Goal: Find specific page/section: Find specific page/section

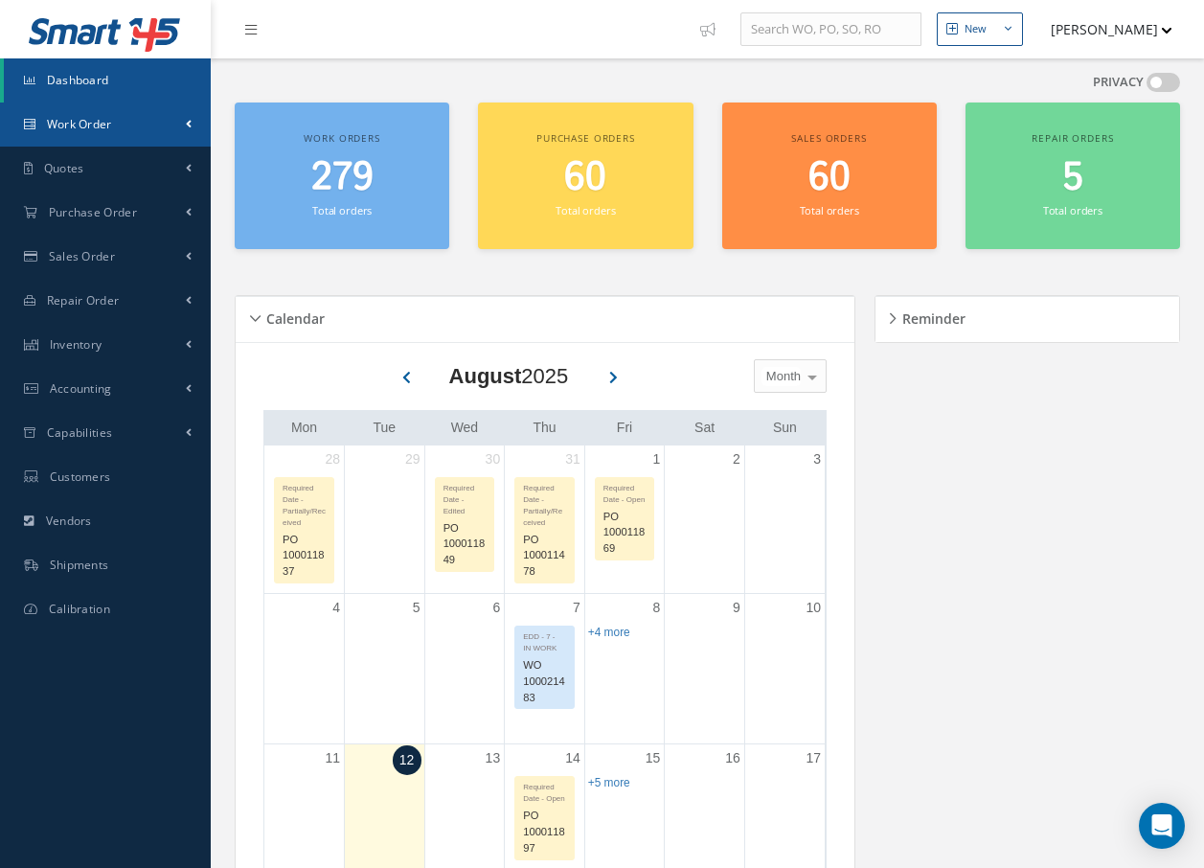
click at [72, 118] on span "Work Order" at bounding box center [79, 124] width 65 height 16
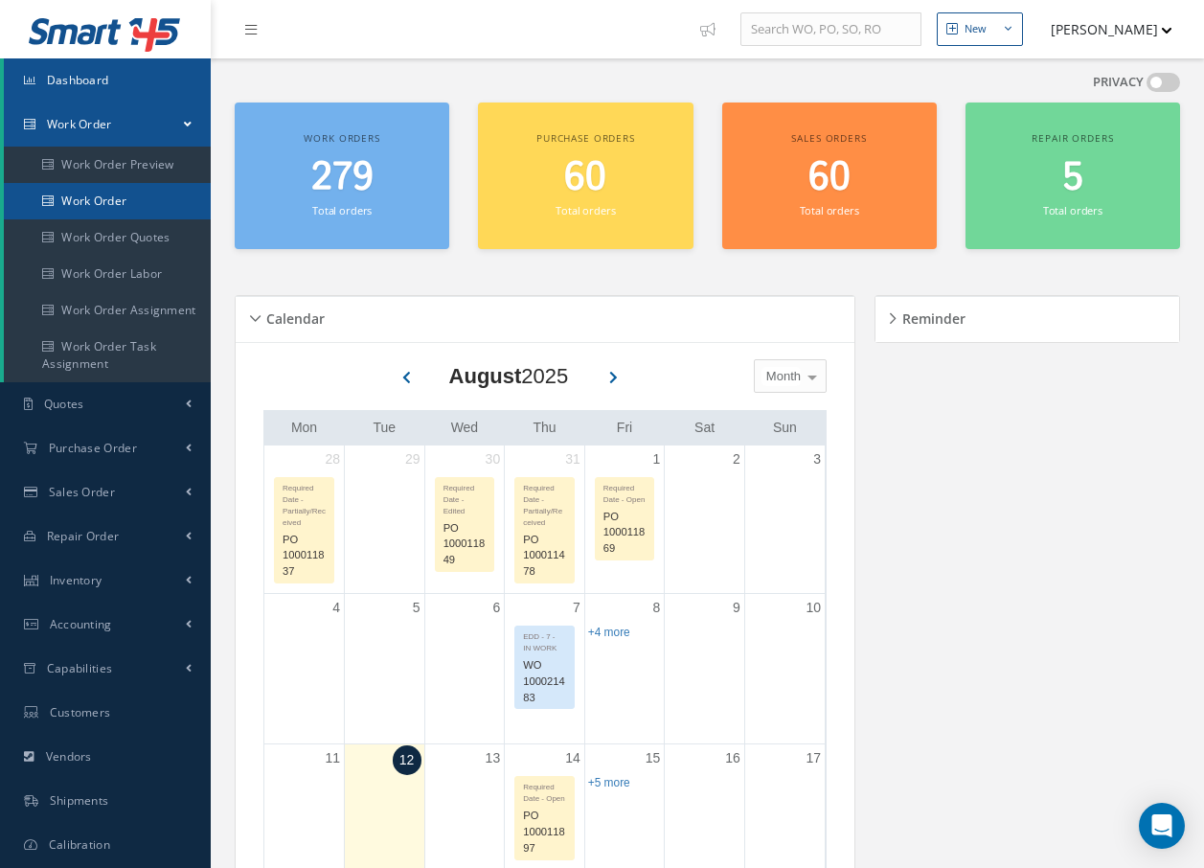
click at [73, 198] on link "Work Order" at bounding box center [107, 201] width 207 height 36
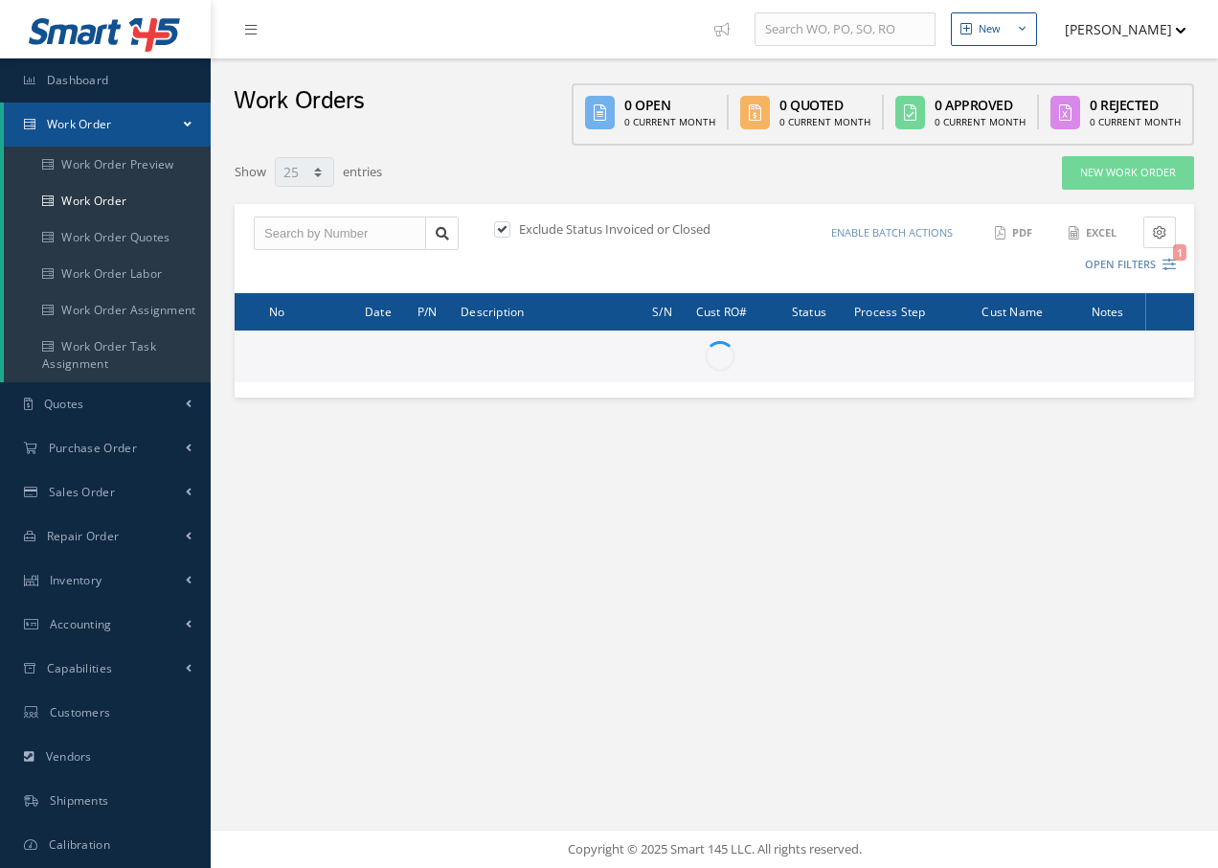
select select "25"
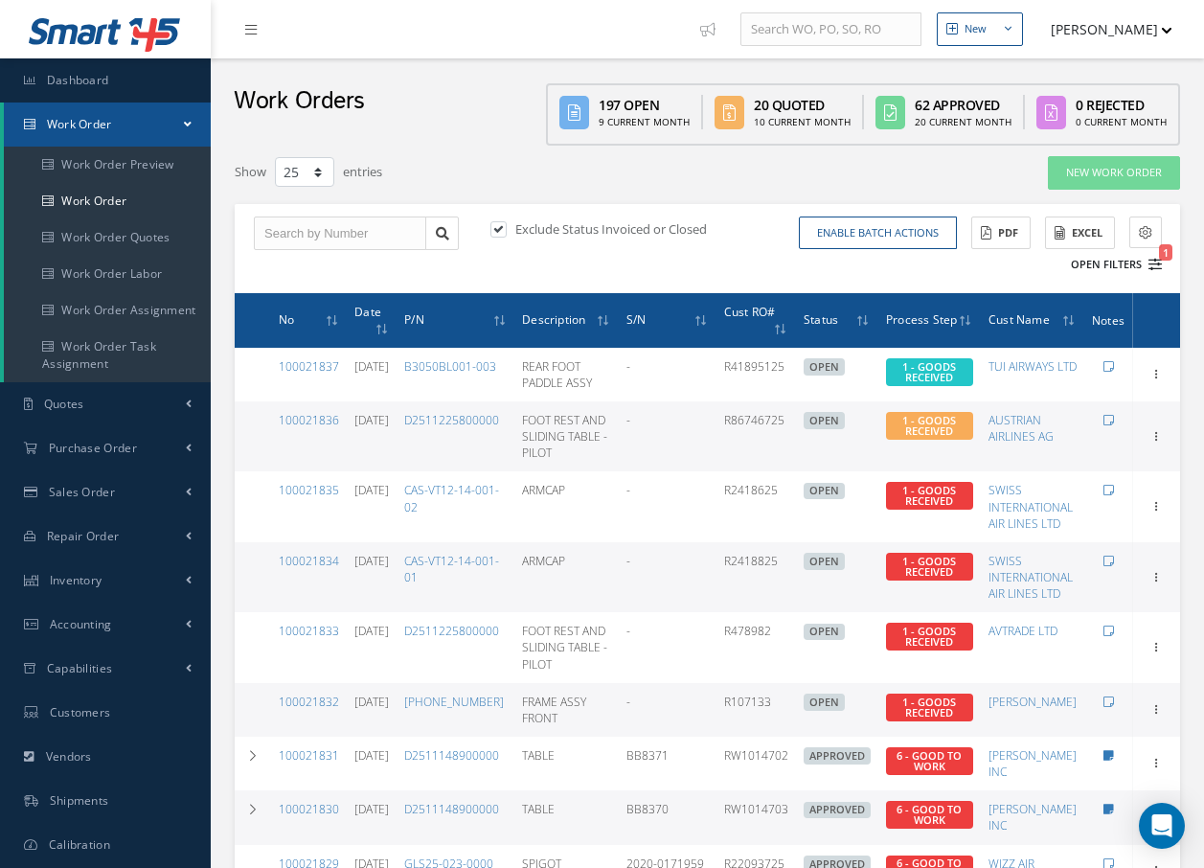
click at [1122, 265] on button "Open Filters 1" at bounding box center [1108, 265] width 108 height 32
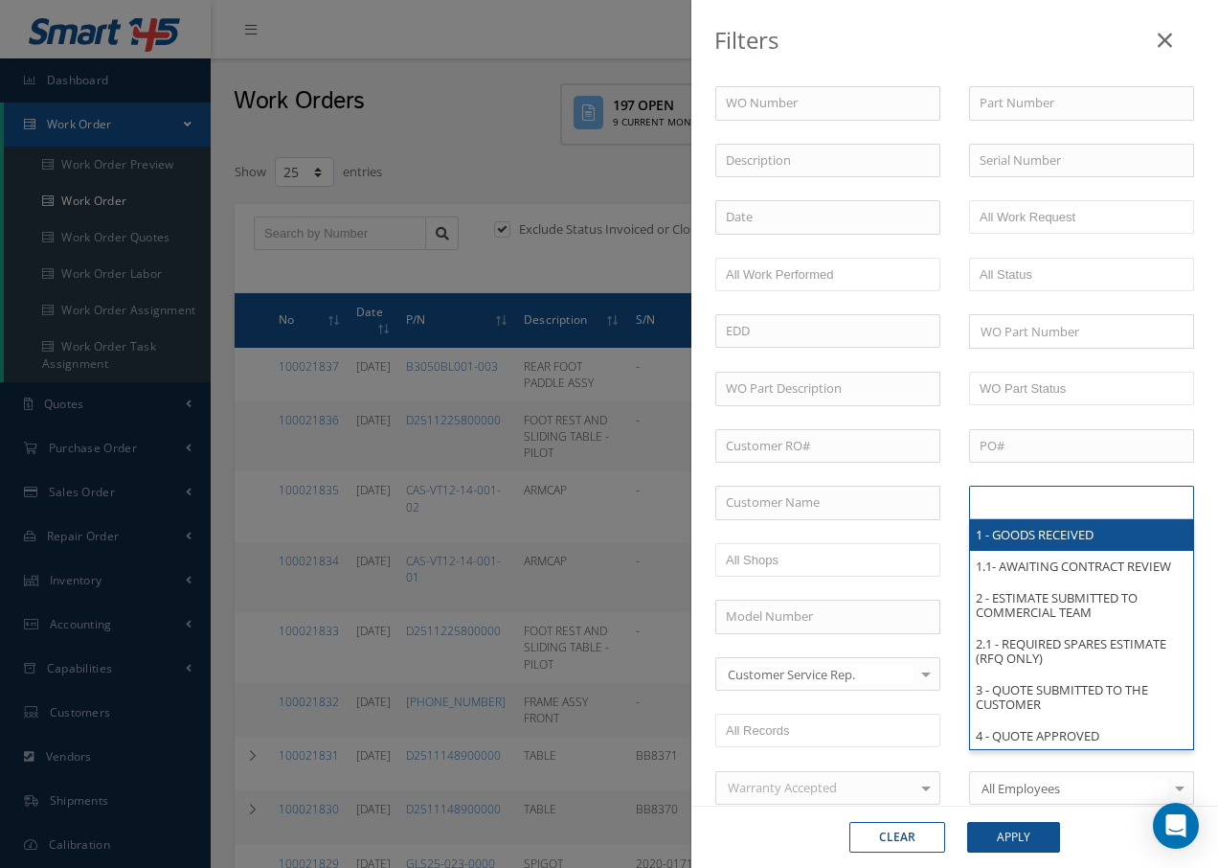
click at [1095, 494] on li at bounding box center [1040, 502] width 135 height 26
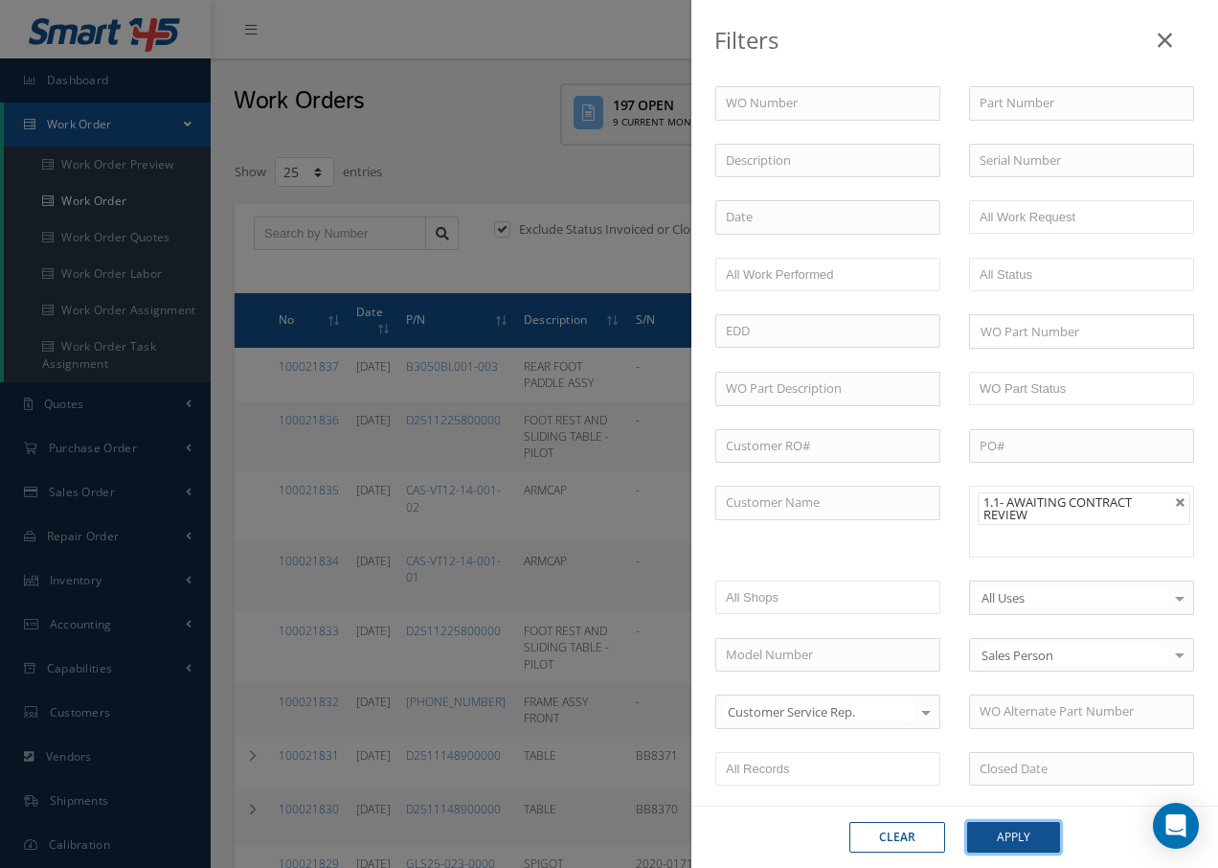
click at [1006, 824] on button "Apply" at bounding box center [1013, 837] width 93 height 31
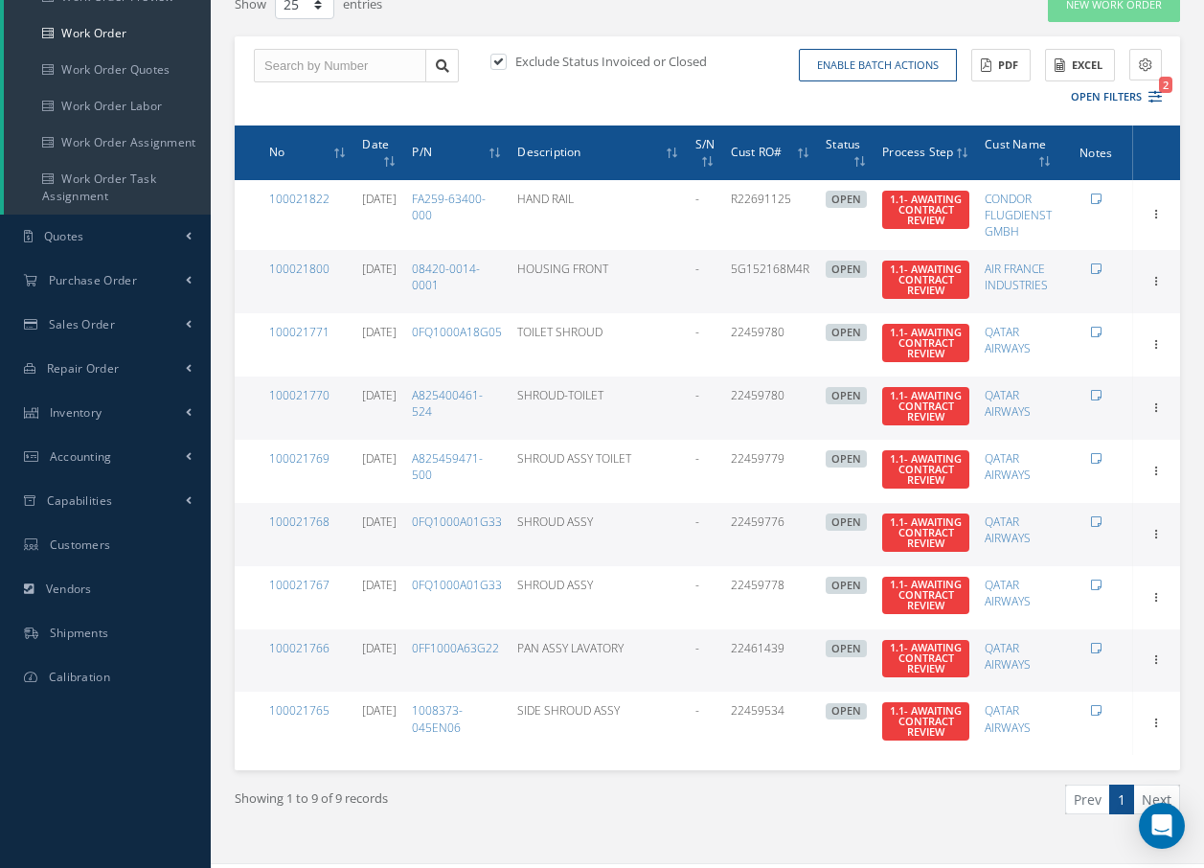
scroll to position [201, 0]
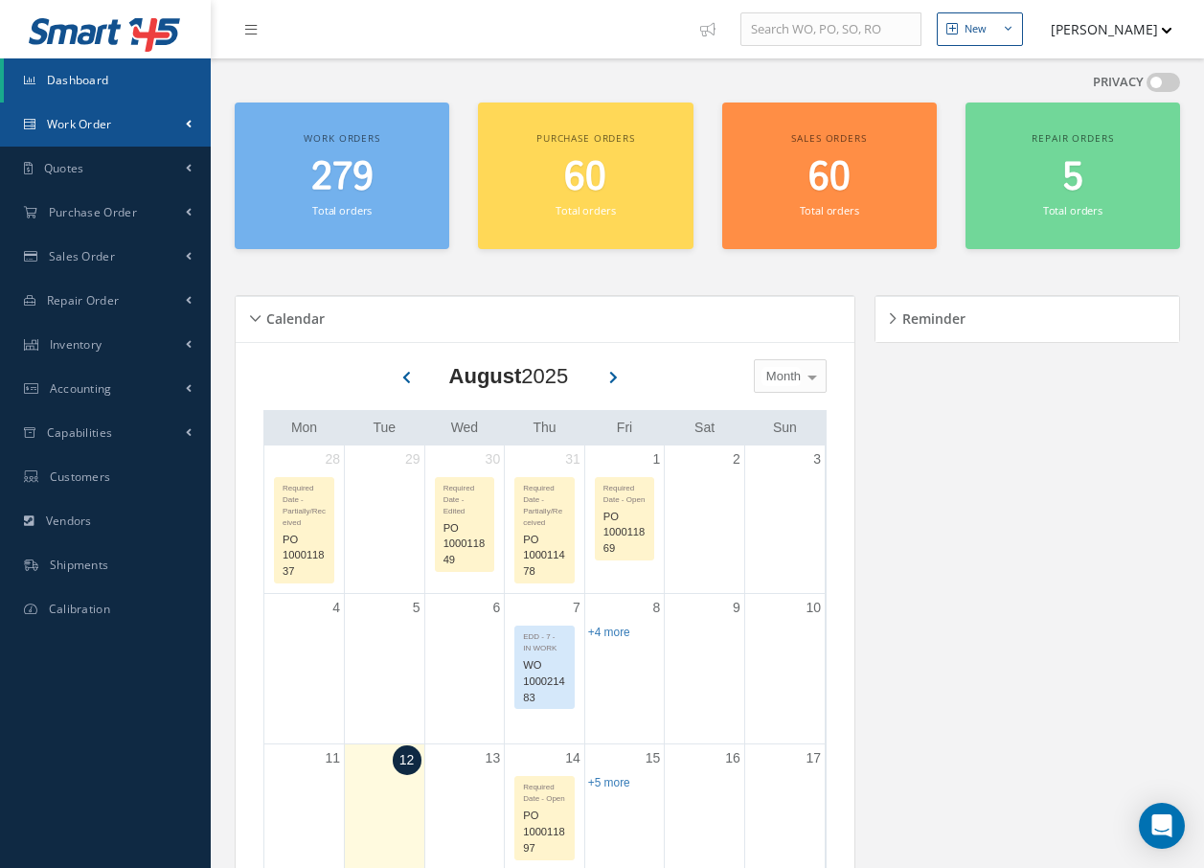
click at [139, 121] on link "Work Order" at bounding box center [105, 124] width 211 height 44
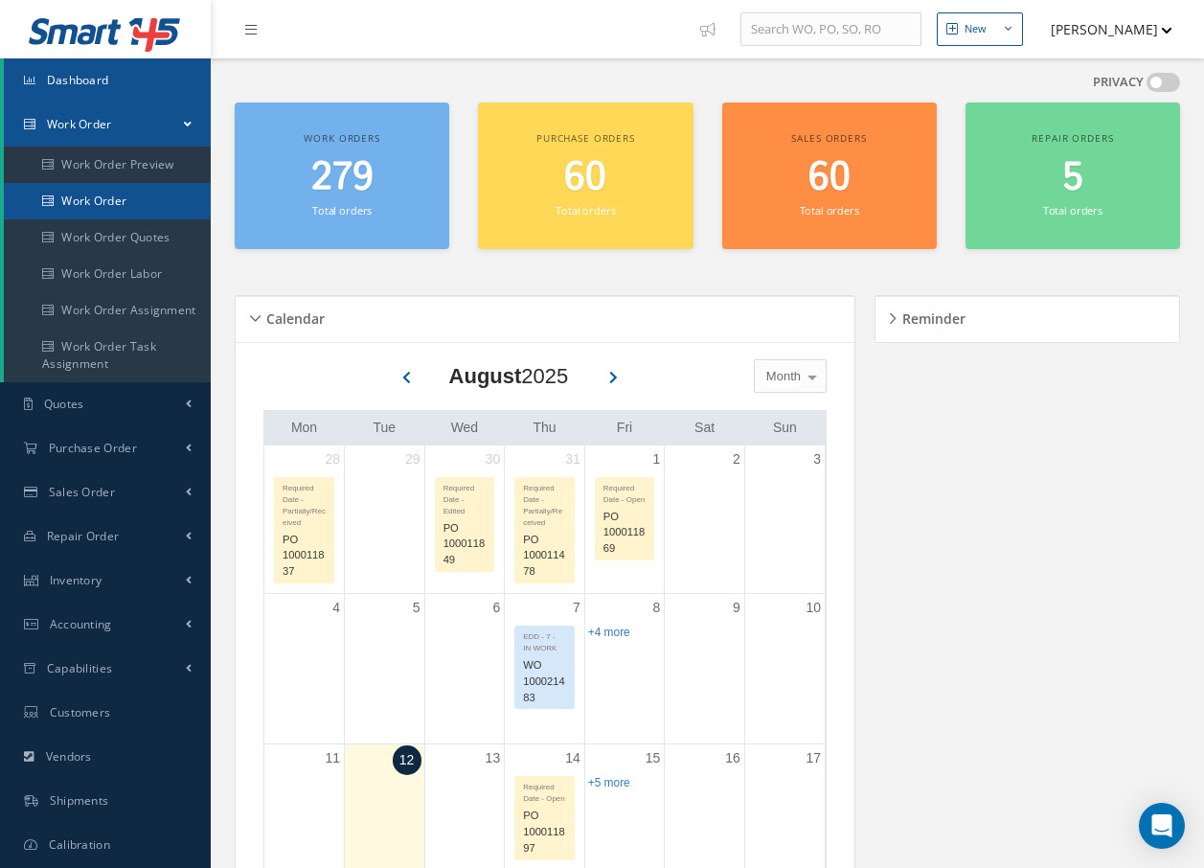
click at [134, 197] on link "Work Order" at bounding box center [107, 201] width 207 height 36
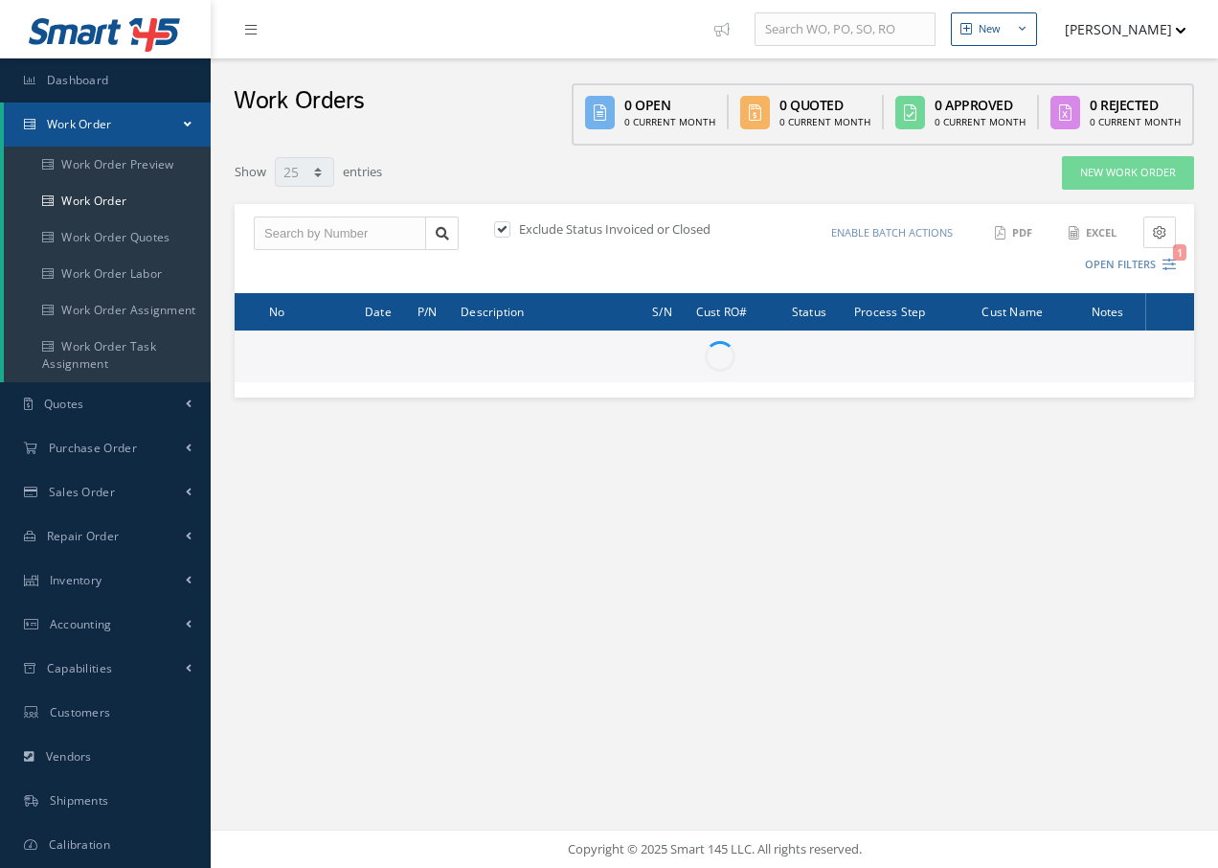
select select "25"
type input "All Work Request"
type input "All Work Performed"
type input "All Status"
type input "WO Part Status"
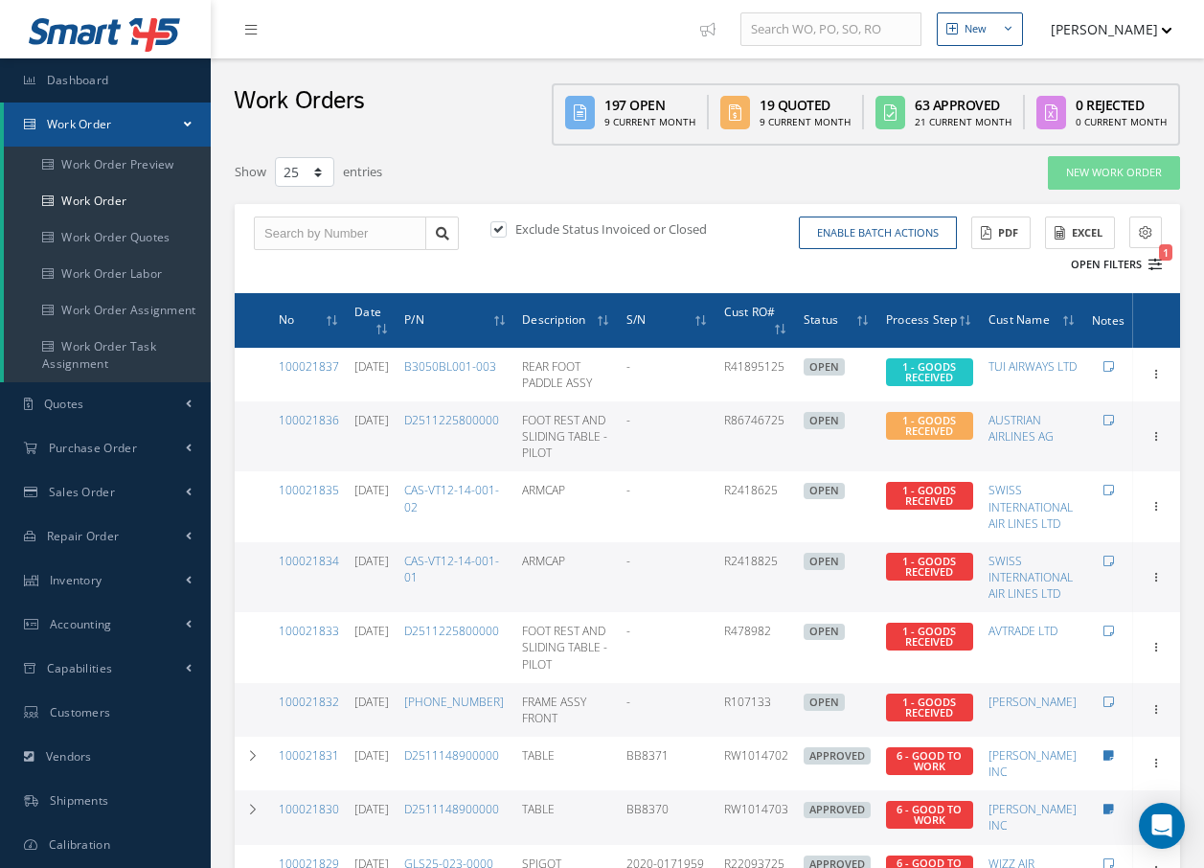
click at [1074, 266] on button "Open Filters 1" at bounding box center [1108, 265] width 108 height 32
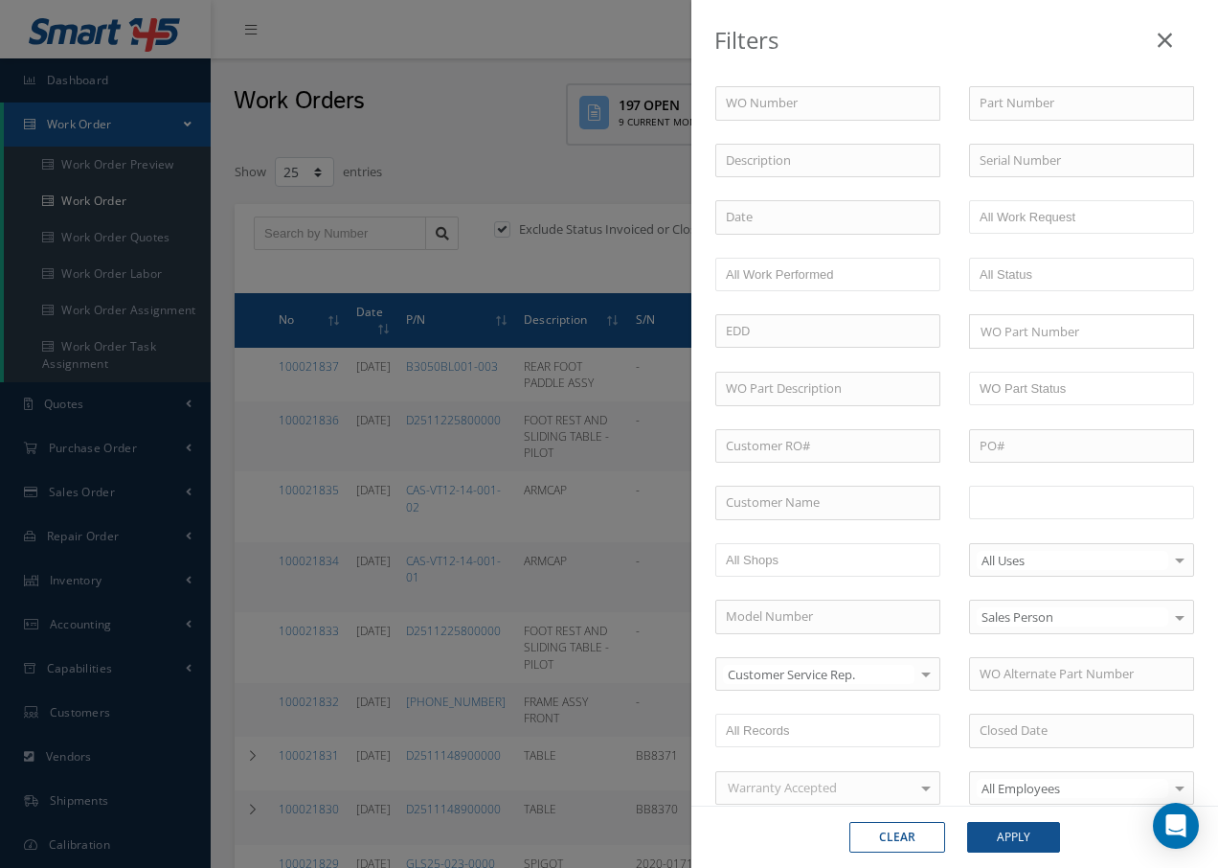
click at [1096, 511] on li at bounding box center [1040, 502] width 135 height 26
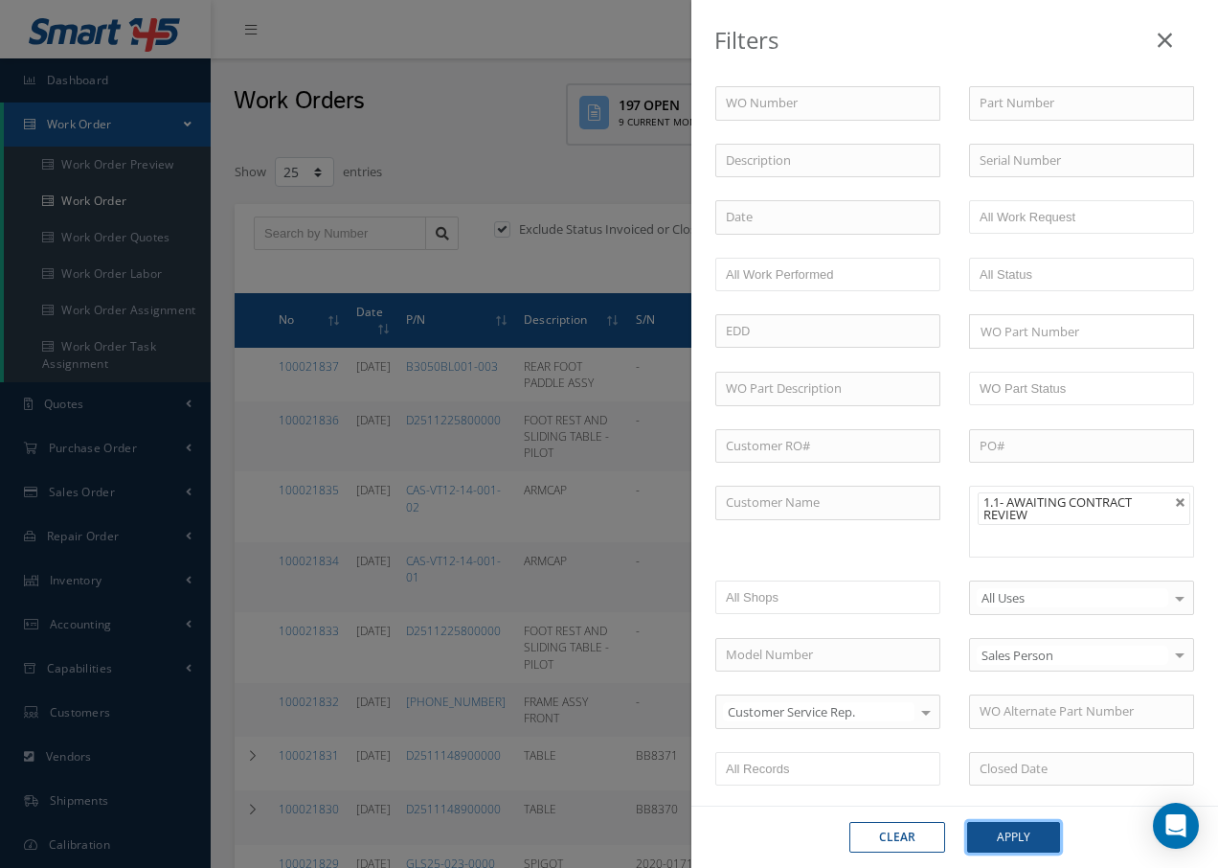
click at [1027, 832] on button "Apply" at bounding box center [1013, 837] width 93 height 31
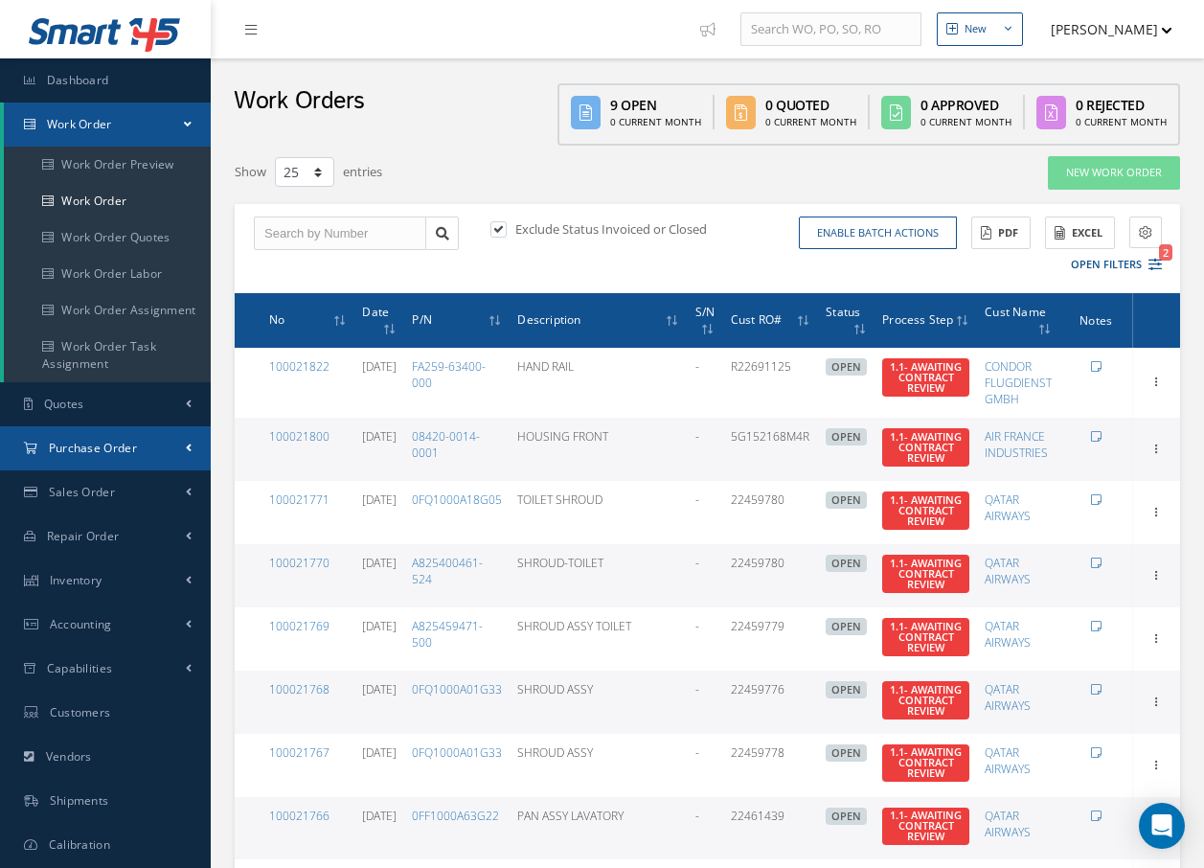
click at [115, 445] on span "Purchase Order" at bounding box center [93, 448] width 88 height 16
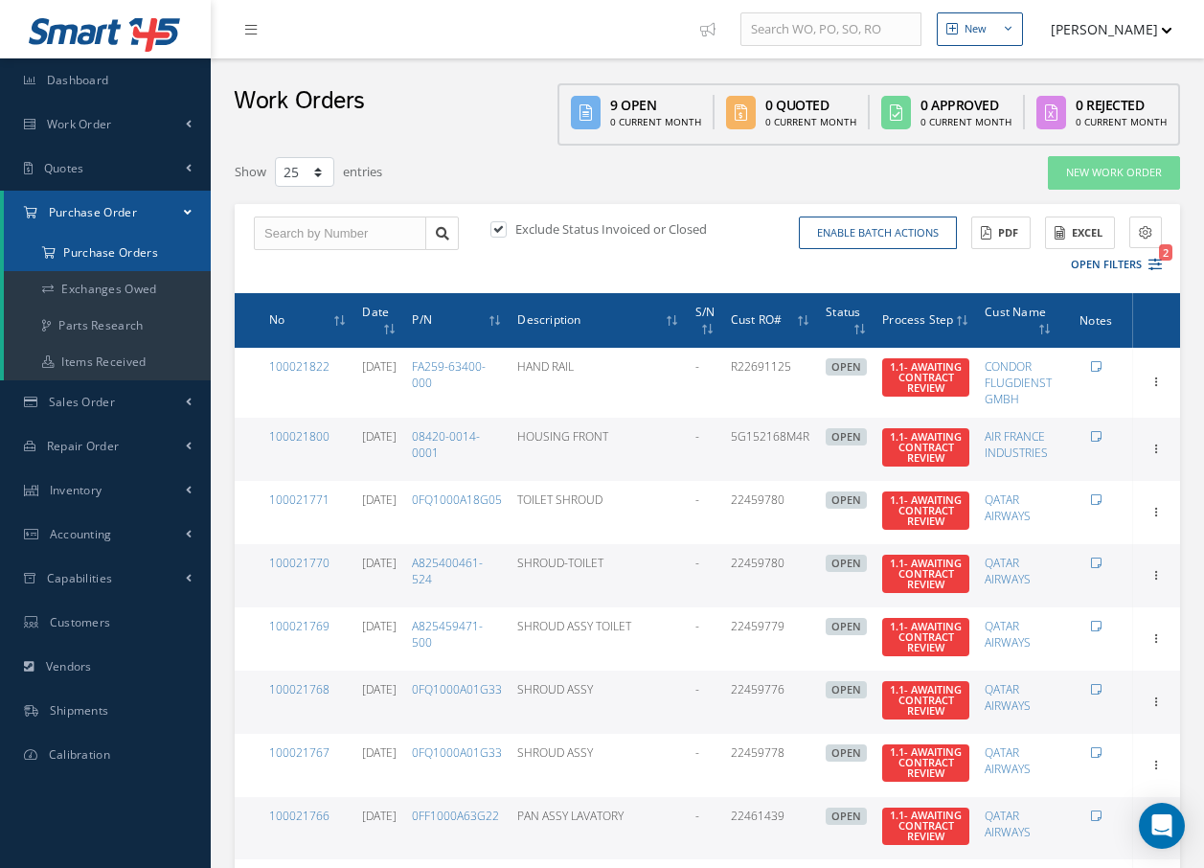
click at [143, 260] on a=1&status_id=2&status_id=3&status_id=5&collapsedFilters"] "Purchase Orders" at bounding box center [107, 253] width 207 height 36
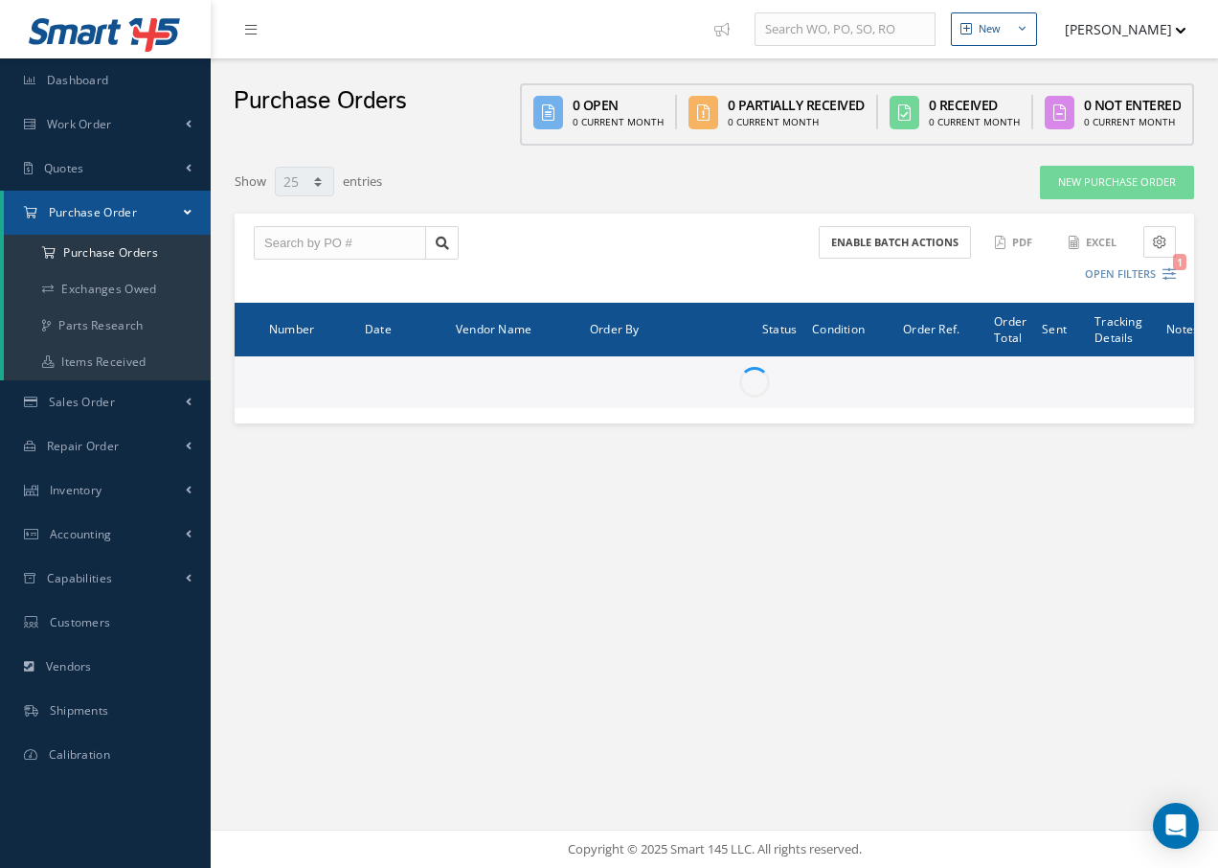
select select "25"
